Goal: Register for event/course

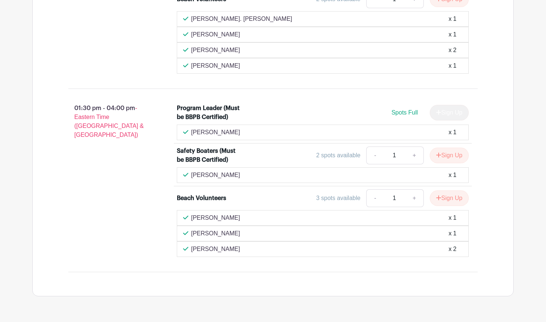
scroll to position [792, 0]
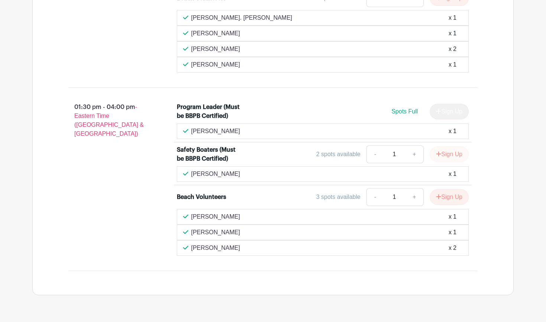
click at [444, 162] on button "Sign Up" at bounding box center [449, 154] width 39 height 16
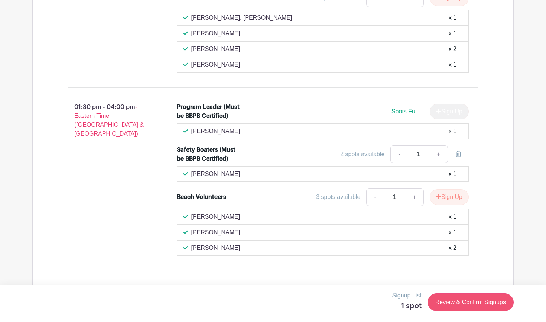
click at [474, 301] on link "Review & Confirm Signups" at bounding box center [471, 302] width 86 height 18
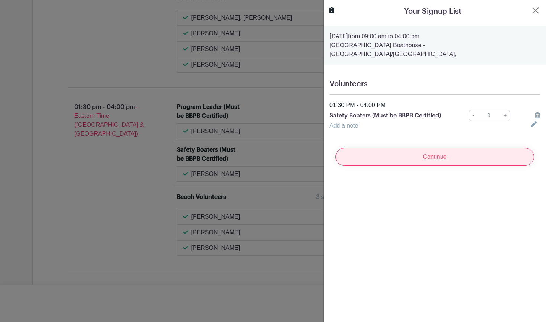
click at [440, 148] on input "Continue" at bounding box center [435, 157] width 199 height 18
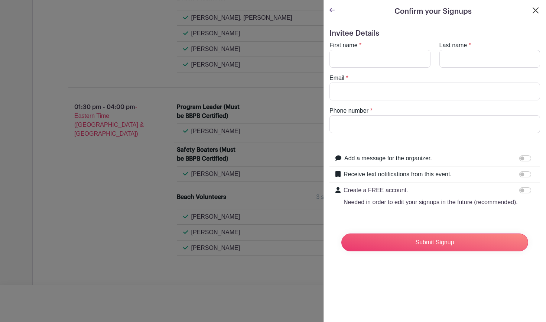
click at [533, 10] on button "Close" at bounding box center [536, 10] width 9 height 9
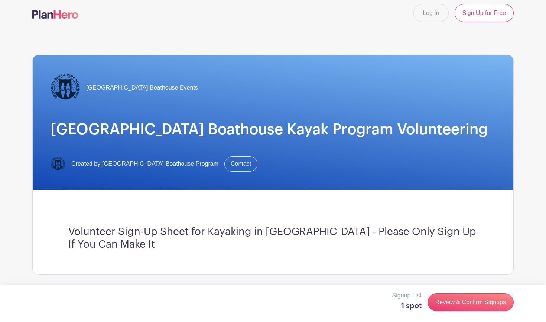
scroll to position [4, 0]
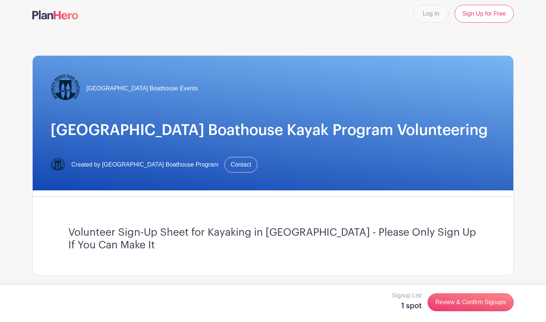
click at [429, 14] on link "Log In" at bounding box center [431, 14] width 35 height 18
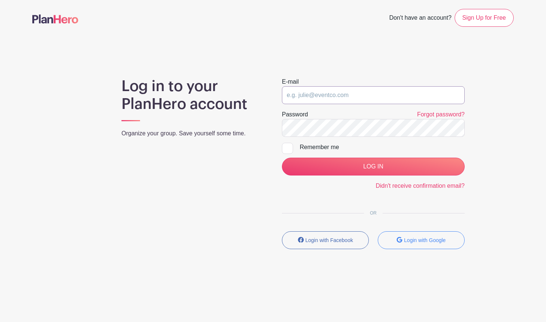
type input "[EMAIL_ADDRESS][DOMAIN_NAME]"
click at [374, 167] on input "LOG IN" at bounding box center [373, 167] width 183 height 18
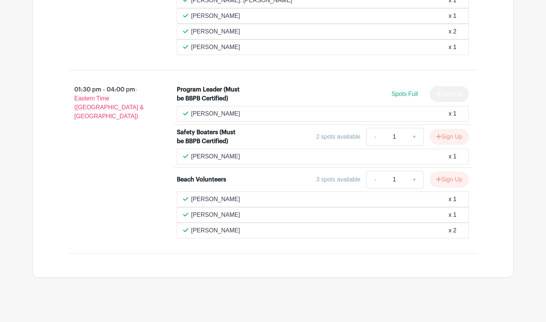
scroll to position [801, 0]
click at [449, 144] on button "Sign Up" at bounding box center [449, 137] width 39 height 16
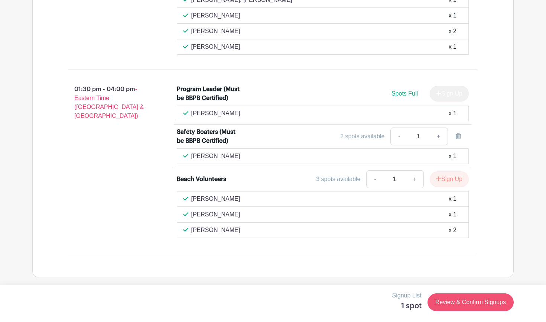
click at [485, 308] on link "Review & Confirm Signups" at bounding box center [471, 302] width 86 height 18
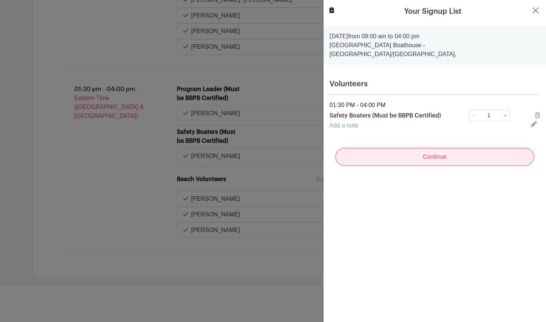
click at [442, 152] on input "Continue" at bounding box center [435, 157] width 199 height 18
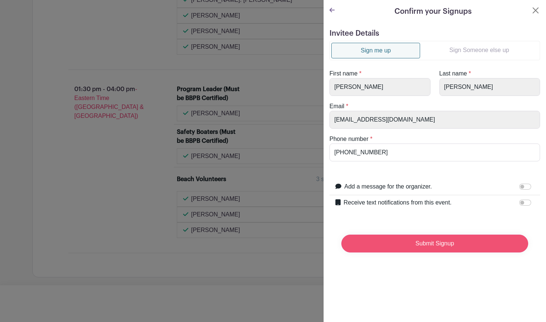
click at [441, 243] on input "Submit Signup" at bounding box center [435, 244] width 187 height 18
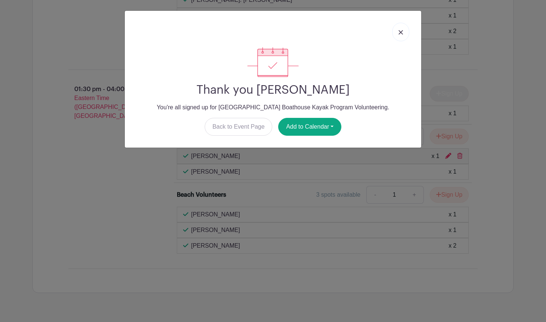
click at [402, 34] on img at bounding box center [401, 32] width 4 height 4
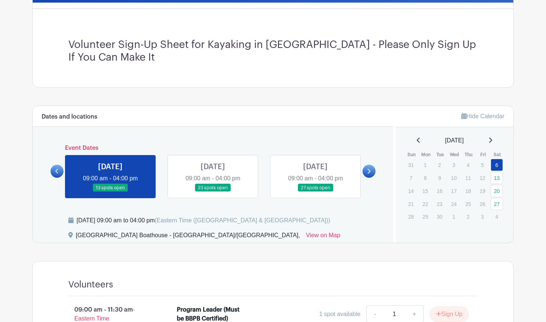
scroll to position [180, 0]
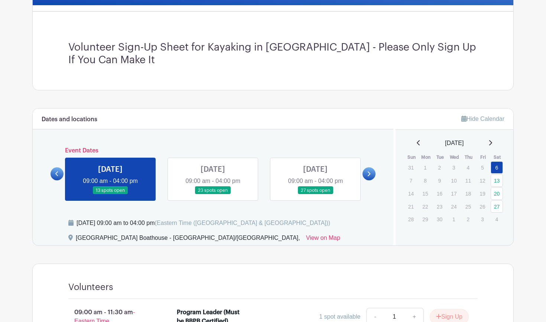
click at [213, 194] on link at bounding box center [213, 194] width 0 height 0
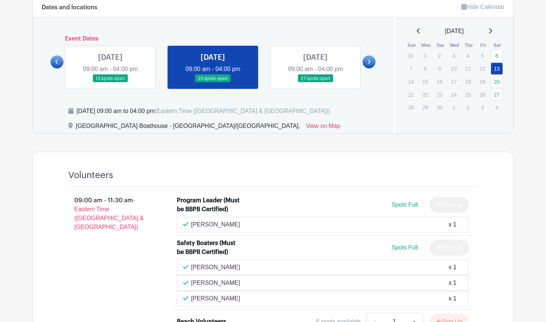
scroll to position [294, 0]
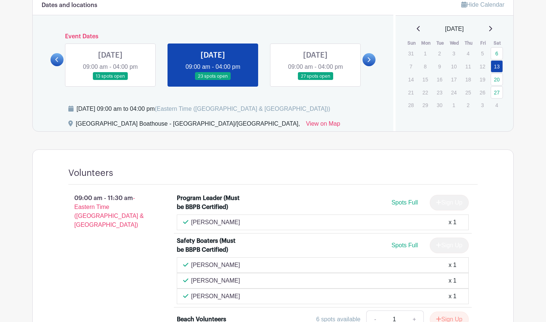
click at [367, 61] on icon at bounding box center [368, 60] width 3 height 6
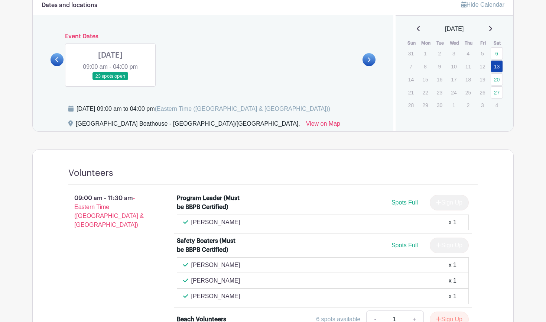
click at [110, 80] on link at bounding box center [110, 80] width 0 height 0
